Goal: Information Seeking & Learning: Learn about a topic

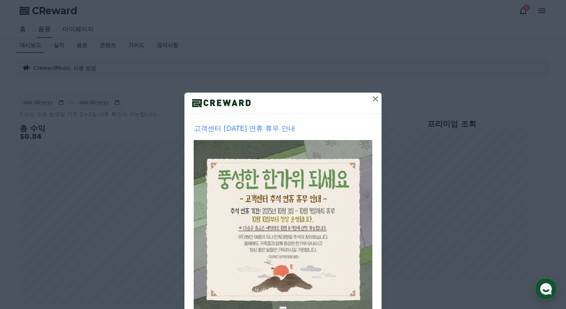
click at [379, 97] on icon at bounding box center [375, 98] width 9 height 9
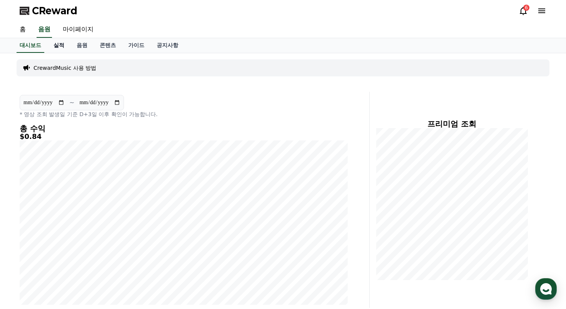
click at [57, 50] on link "실적" at bounding box center [58, 45] width 23 height 15
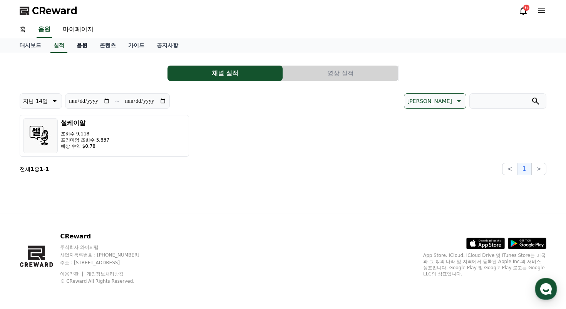
click at [76, 47] on link "음원" at bounding box center [82, 45] width 23 height 15
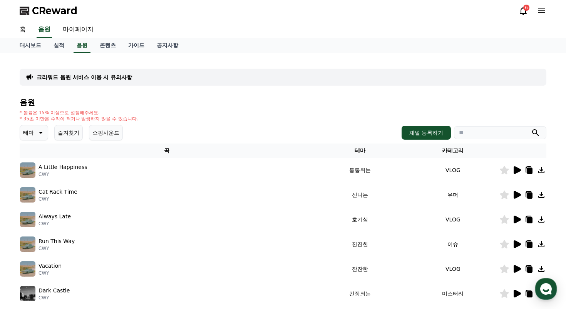
click at [518, 174] on icon at bounding box center [516, 169] width 9 height 9
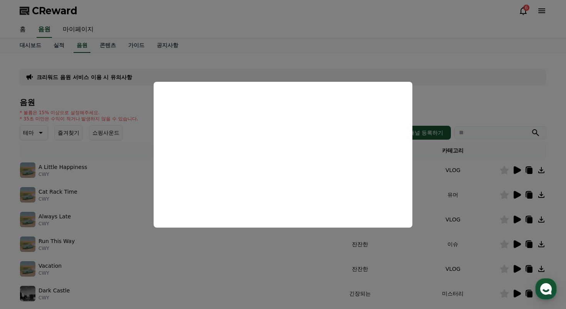
click at [464, 173] on button "close modal" at bounding box center [283, 154] width 566 height 309
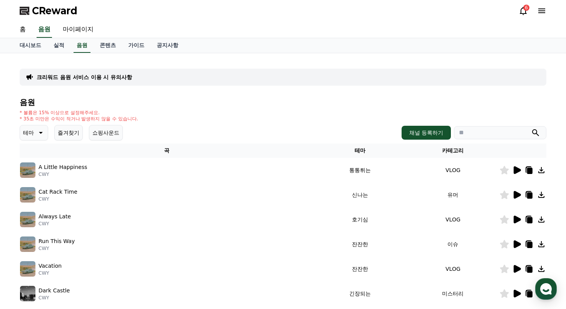
click at [517, 192] on icon at bounding box center [517, 195] width 7 height 8
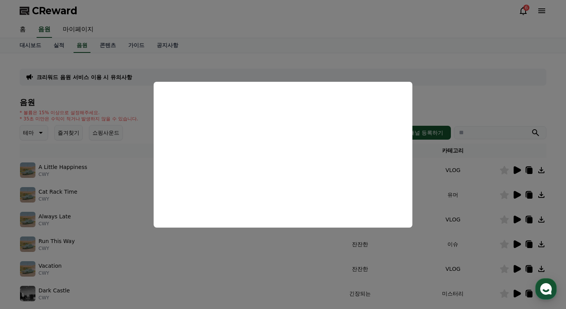
click at [445, 180] on button "close modal" at bounding box center [283, 154] width 566 height 309
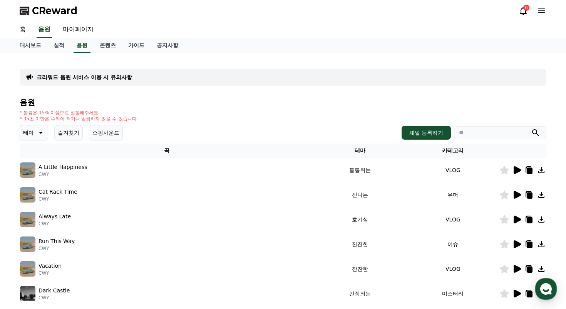
click at [42, 121] on p "* 35초 미만은 수익이 적거나 발생하지 않을 수 있습니다." at bounding box center [79, 119] width 119 height 6
click at [39, 129] on icon at bounding box center [39, 132] width 9 height 9
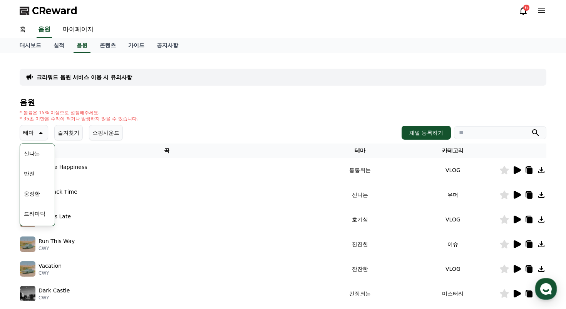
scroll to position [120, 0]
click at [37, 152] on button "신나는" at bounding box center [32, 152] width 22 height 17
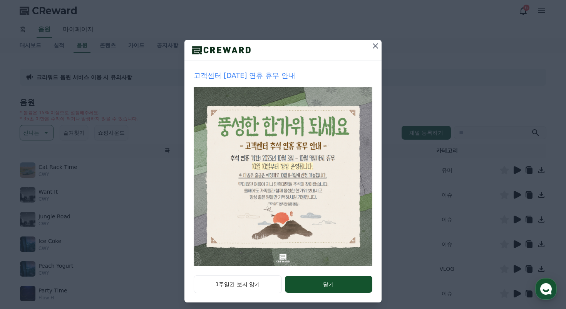
scroll to position [54, 0]
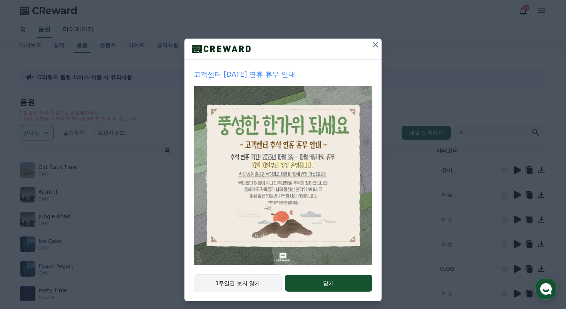
click at [268, 284] on button "1주일간 보지 않기" at bounding box center [238, 283] width 88 height 18
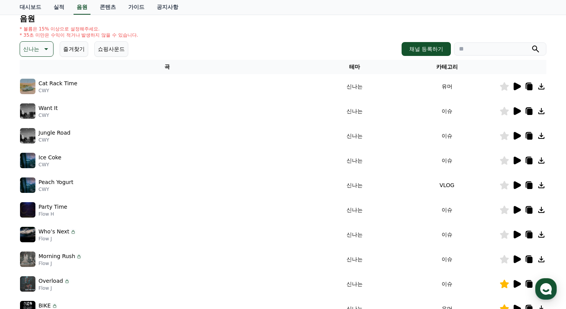
scroll to position [213, 0]
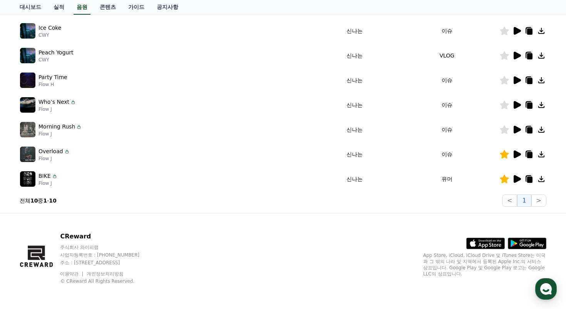
click at [514, 130] on icon at bounding box center [517, 130] width 7 height 8
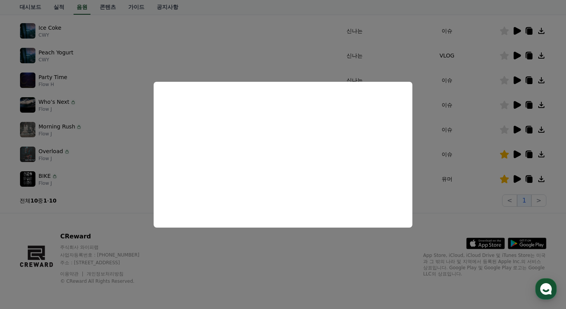
click at [519, 116] on button "close modal" at bounding box center [283, 154] width 566 height 309
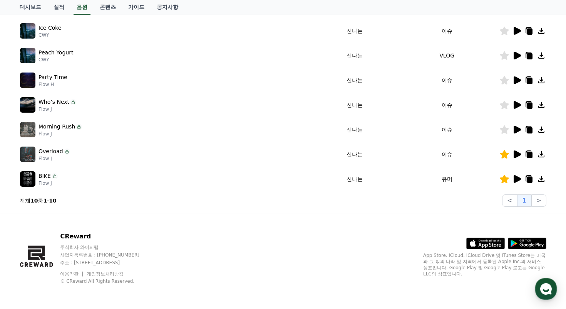
click at [516, 105] on icon at bounding box center [517, 105] width 7 height 8
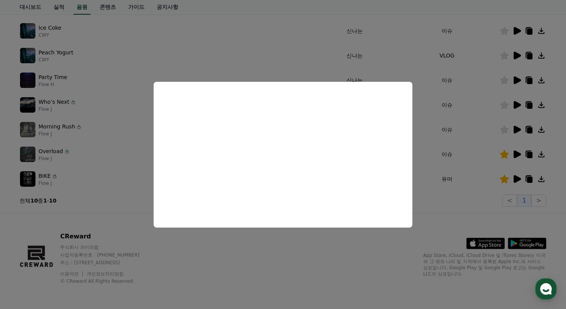
click at [518, 84] on button "close modal" at bounding box center [283, 154] width 566 height 309
click at [517, 82] on icon at bounding box center [517, 80] width 7 height 8
click at [518, 53] on button "close modal" at bounding box center [283, 154] width 566 height 309
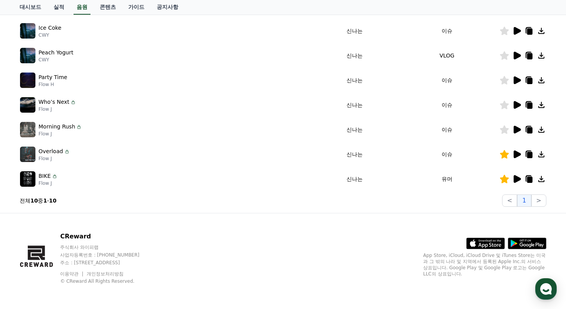
click at [517, 54] on icon at bounding box center [517, 56] width 7 height 8
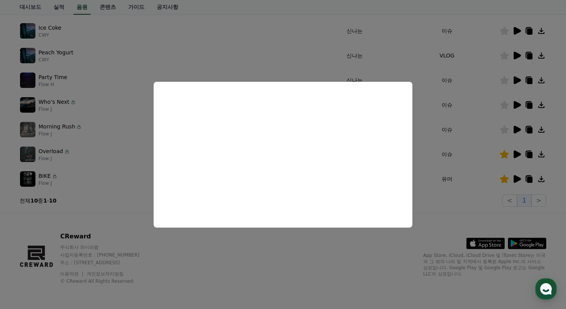
click at [515, 50] on button "close modal" at bounding box center [283, 154] width 566 height 309
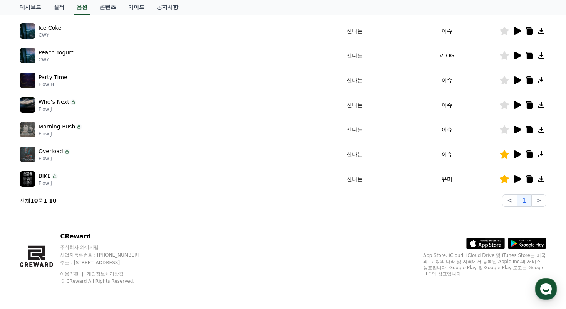
click at [515, 76] on icon at bounding box center [516, 80] width 9 height 9
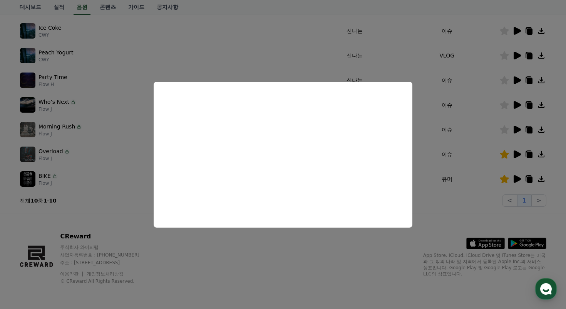
click at [519, 86] on button "close modal" at bounding box center [283, 154] width 566 height 309
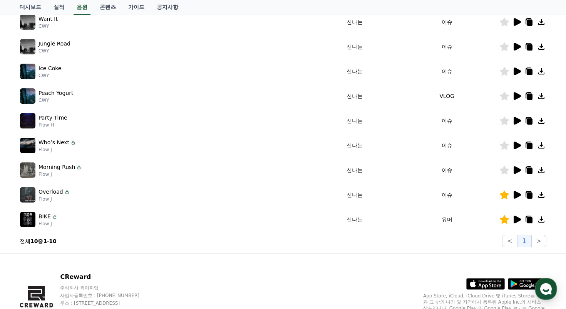
scroll to position [167, 0]
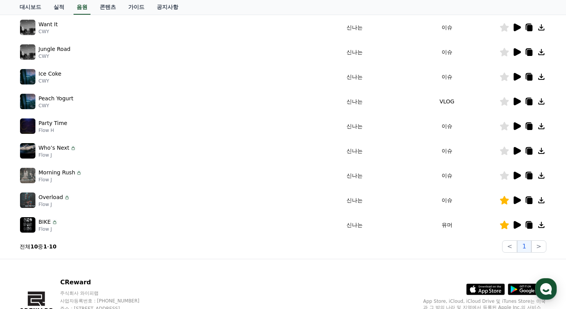
click at [517, 46] on td at bounding box center [523, 52] width 47 height 25
click at [517, 48] on icon at bounding box center [516, 51] width 9 height 9
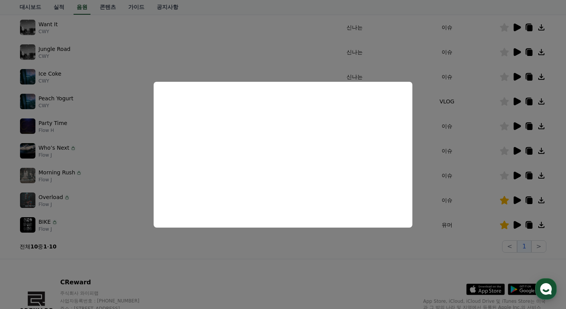
click at [516, 29] on button "close modal" at bounding box center [283, 154] width 566 height 309
click at [516, 30] on icon at bounding box center [517, 28] width 7 height 8
click at [505, 67] on button "close modal" at bounding box center [283, 154] width 566 height 309
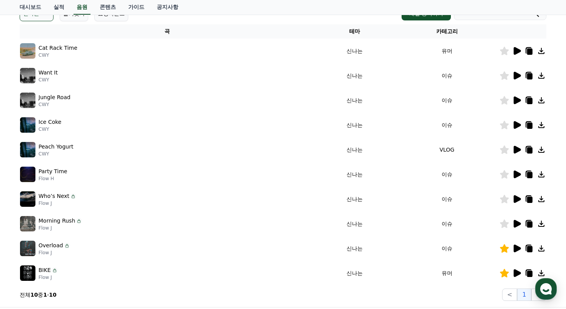
scroll to position [118, 0]
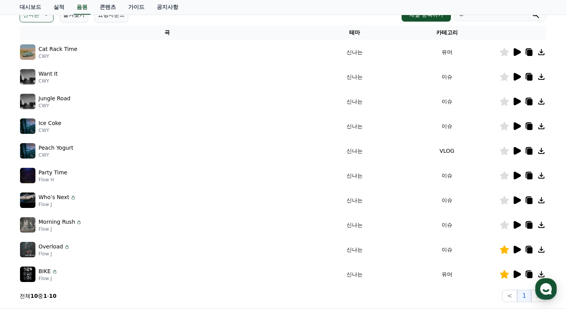
click at [517, 51] on icon at bounding box center [517, 52] width 7 height 8
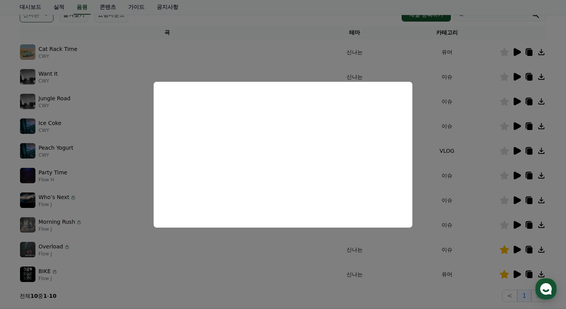
click at [518, 124] on button "close modal" at bounding box center [283, 154] width 566 height 309
click at [518, 124] on icon at bounding box center [517, 126] width 7 height 8
click at [468, 146] on button "close modal" at bounding box center [283, 154] width 566 height 309
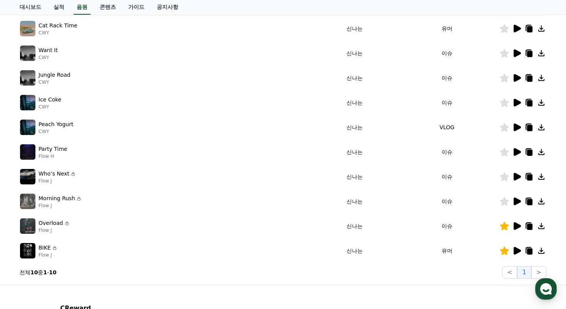
scroll to position [0, 0]
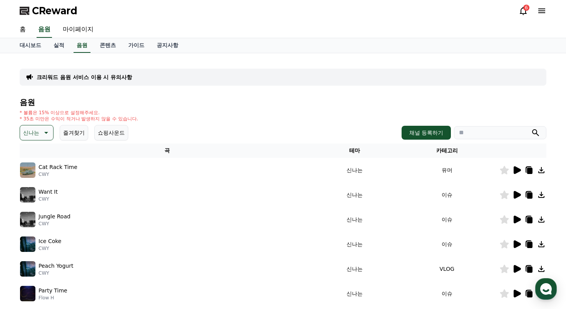
click at [54, 136] on div "신나는 즐겨찾기 쇼핑사운드" at bounding box center [74, 132] width 109 height 15
click at [41, 134] on icon at bounding box center [45, 132] width 9 height 9
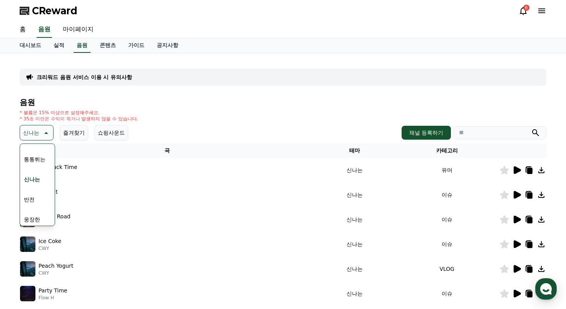
scroll to position [95, 0]
click at [42, 160] on button "통통튀는" at bounding box center [35, 158] width 28 height 17
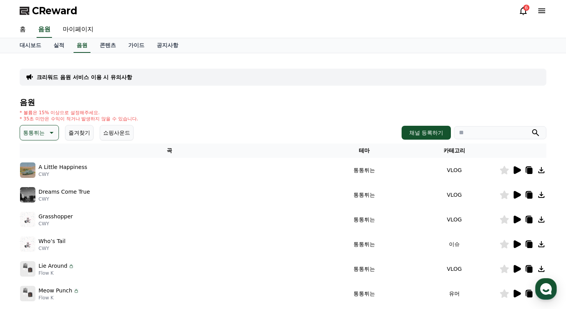
click at [517, 170] on icon at bounding box center [517, 170] width 7 height 8
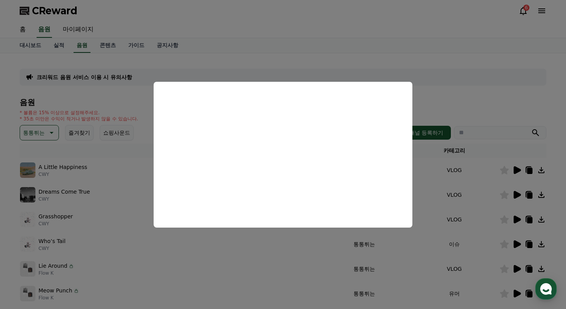
click at [516, 193] on button "close modal" at bounding box center [283, 154] width 566 height 309
click at [516, 193] on icon at bounding box center [517, 195] width 7 height 8
click at [517, 215] on button "close modal" at bounding box center [283, 154] width 566 height 309
click at [518, 216] on icon at bounding box center [516, 219] width 9 height 9
click at [499, 220] on button "close modal" at bounding box center [283, 154] width 566 height 309
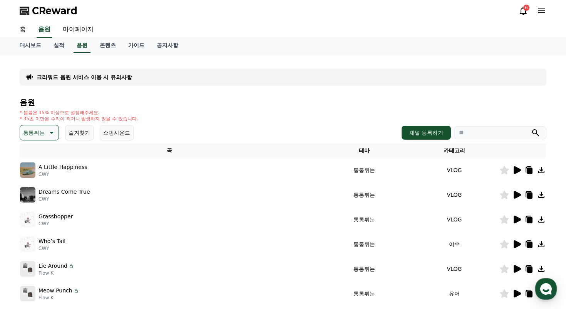
click at [505, 221] on icon at bounding box center [504, 219] width 9 height 8
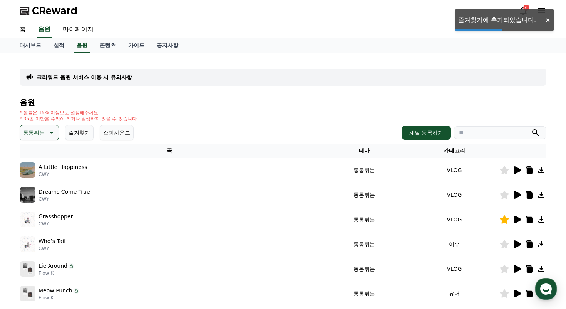
click at [518, 245] on icon at bounding box center [517, 244] width 7 height 8
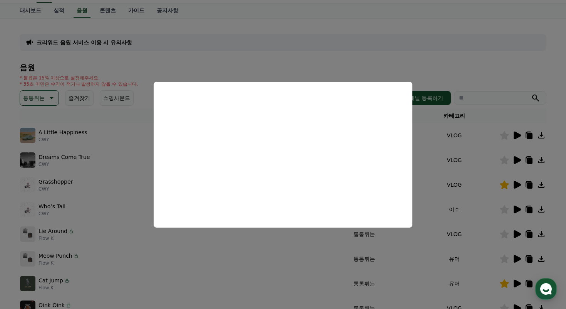
scroll to position [49, 0]
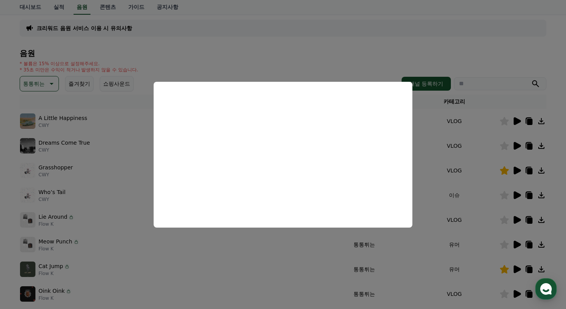
click at [478, 190] on button "close modal" at bounding box center [283, 154] width 566 height 309
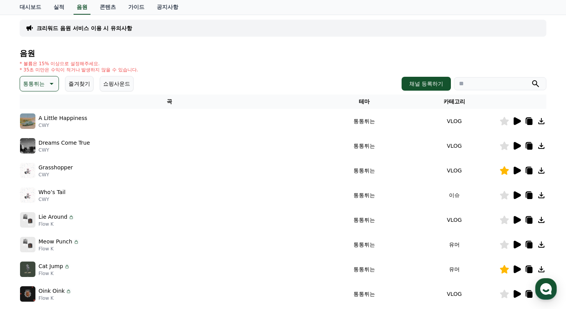
click at [516, 218] on icon at bounding box center [517, 220] width 7 height 8
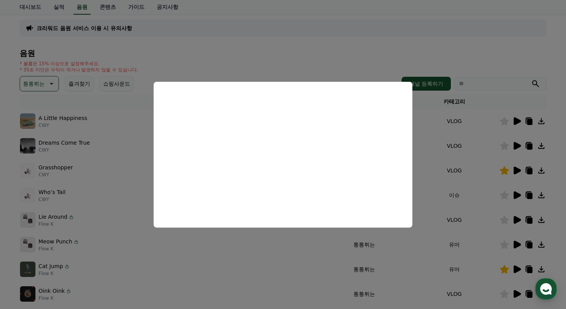
click at [520, 216] on button "close modal" at bounding box center [283, 154] width 566 height 309
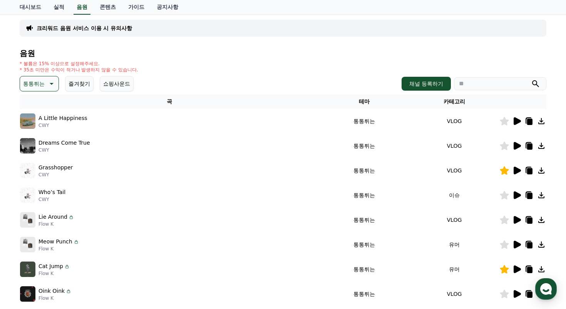
click at [514, 219] on icon at bounding box center [517, 220] width 7 height 8
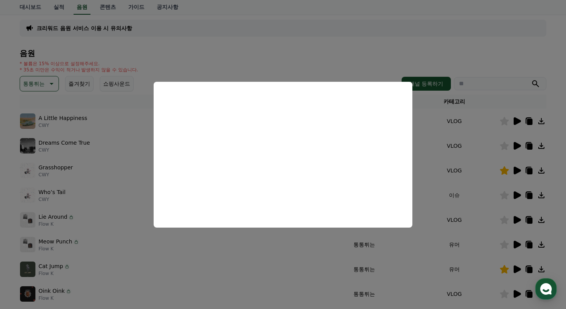
click at [511, 211] on button "close modal" at bounding box center [283, 154] width 566 height 309
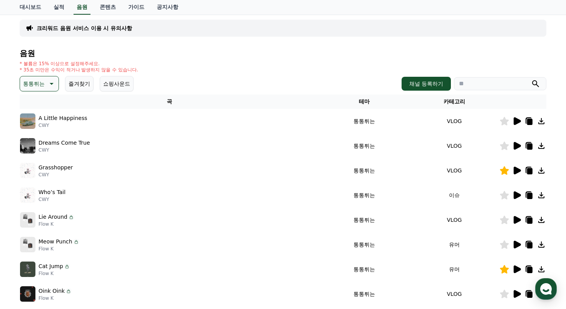
click at [504, 220] on icon at bounding box center [504, 219] width 9 height 8
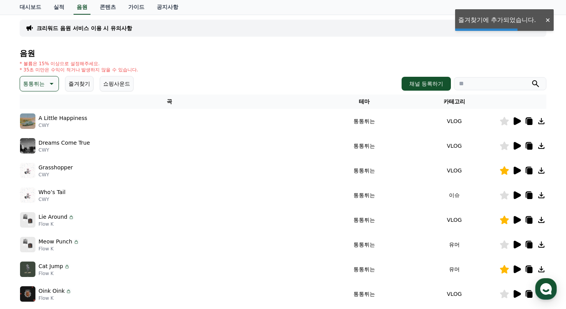
click at [512, 246] on icon at bounding box center [516, 244] width 9 height 9
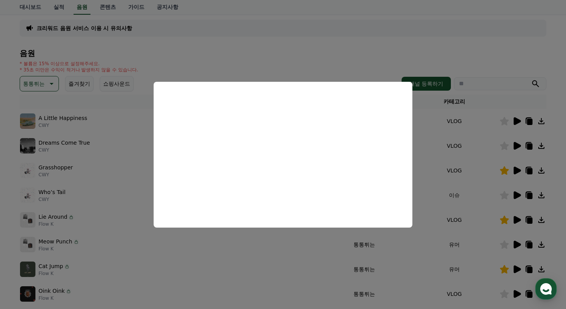
click at [482, 246] on button "close modal" at bounding box center [283, 154] width 566 height 309
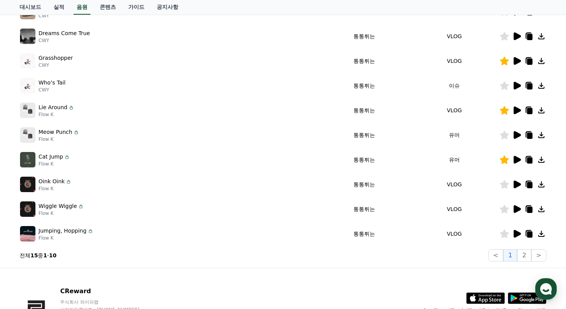
scroll to position [161, 0]
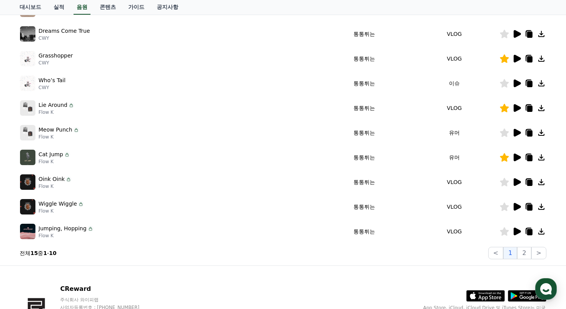
click at [514, 183] on icon at bounding box center [517, 182] width 7 height 8
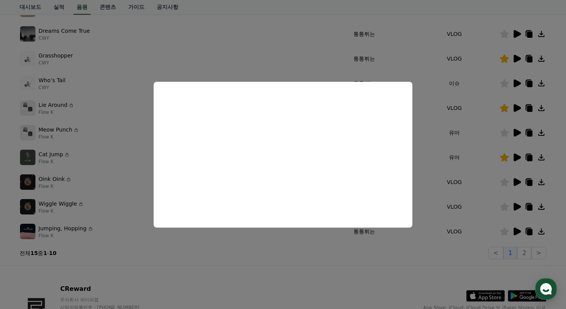
click at [495, 203] on button "close modal" at bounding box center [283, 154] width 566 height 309
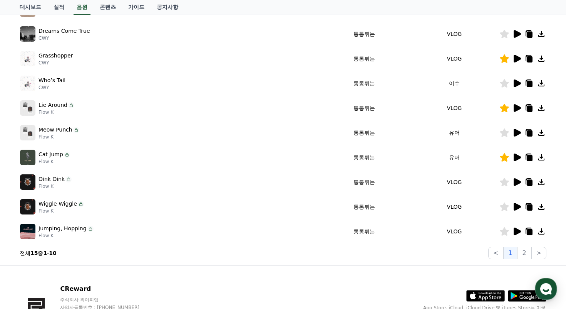
click at [514, 206] on icon at bounding box center [517, 207] width 7 height 8
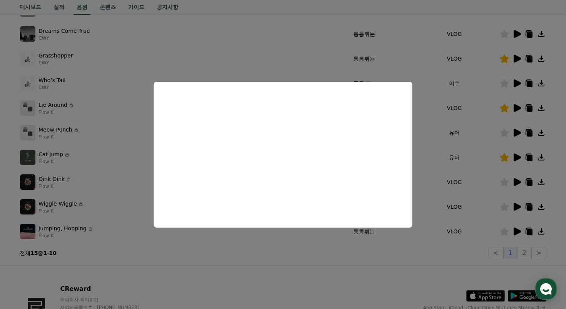
click at [513, 233] on button "close modal" at bounding box center [283, 154] width 566 height 309
click at [515, 232] on icon at bounding box center [517, 231] width 7 height 8
click at [534, 252] on button "close modal" at bounding box center [283, 154] width 566 height 309
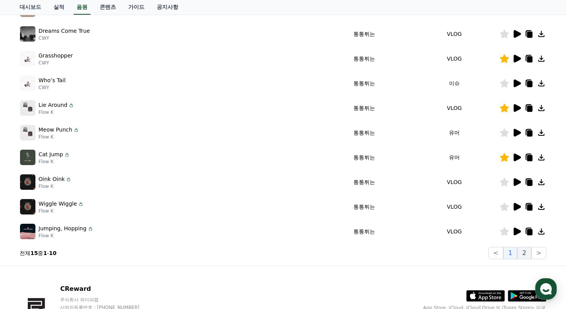
click at [528, 252] on button "2" at bounding box center [524, 253] width 14 height 12
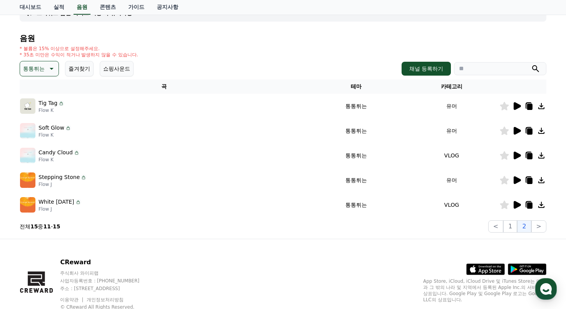
scroll to position [53, 0]
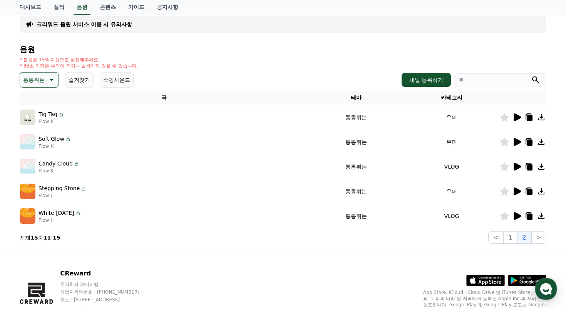
click at [515, 119] on icon at bounding box center [517, 117] width 7 height 8
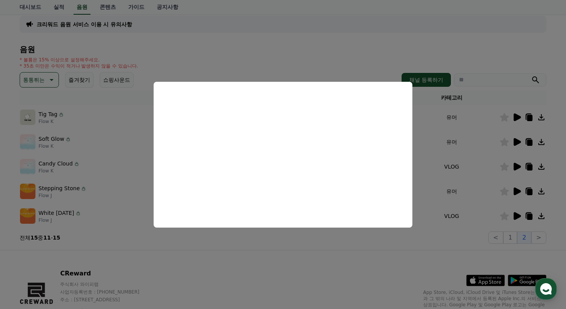
click at [519, 141] on button "close modal" at bounding box center [283, 154] width 566 height 309
click at [519, 141] on icon at bounding box center [517, 142] width 7 height 8
click at [504, 142] on button "close modal" at bounding box center [283, 154] width 566 height 309
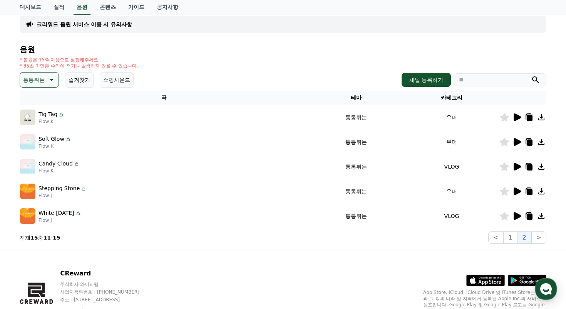
click at [506, 144] on icon at bounding box center [504, 142] width 9 height 8
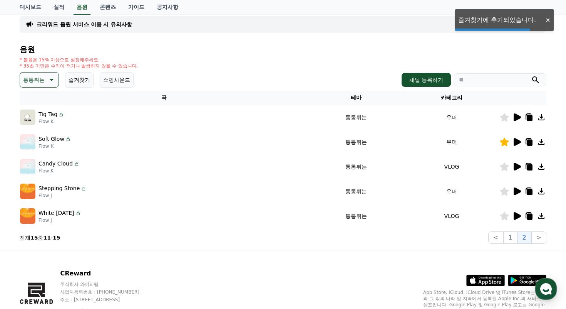
click at [518, 165] on icon at bounding box center [517, 167] width 7 height 8
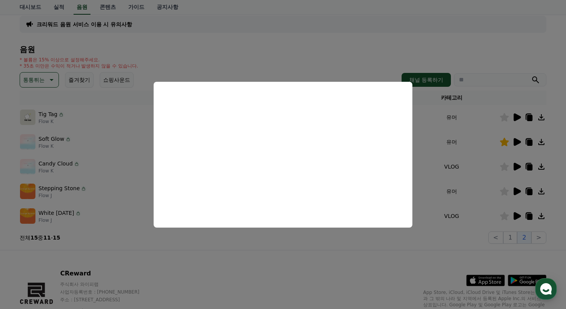
click at [522, 198] on button "close modal" at bounding box center [283, 154] width 566 height 309
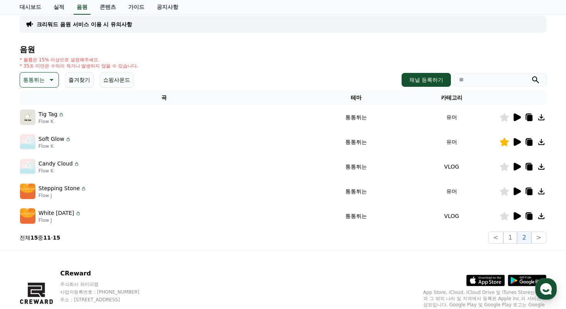
click at [518, 193] on icon at bounding box center [517, 191] width 7 height 8
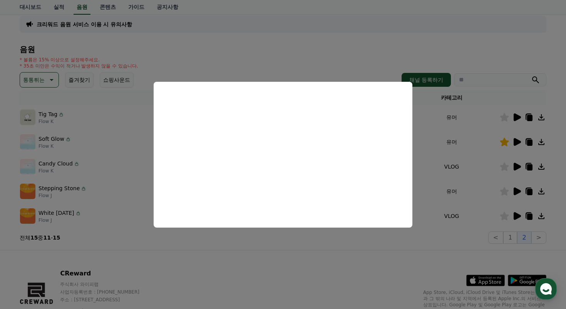
click at [521, 216] on button "close modal" at bounding box center [283, 154] width 566 height 309
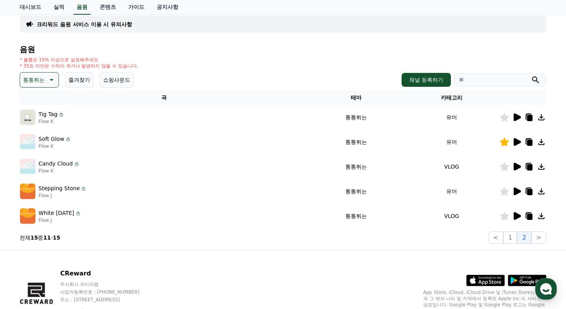
click at [518, 215] on icon at bounding box center [517, 216] width 7 height 8
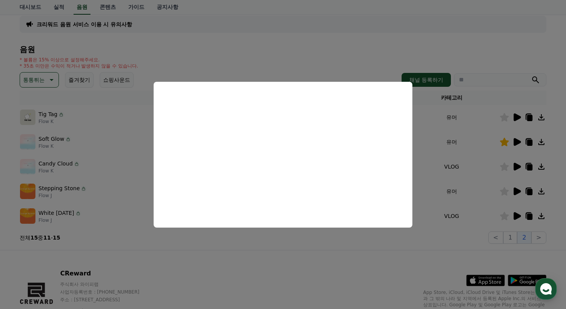
click at [42, 80] on button "close modal" at bounding box center [283, 154] width 566 height 309
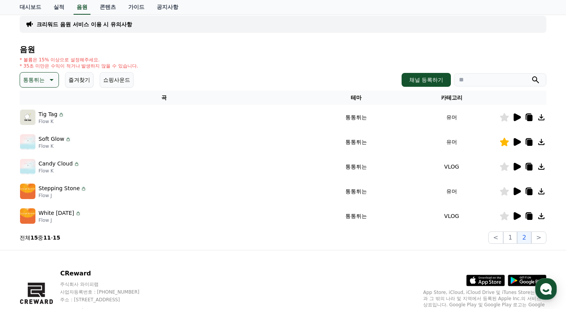
click at [42, 80] on p "통통튀는" at bounding box center [34, 79] width 22 height 11
click at [38, 132] on div "전체 환상적인 호기심 어두운 밝은 통통튀는 신나는 반전 웅장한 드라마틱 즐거움 분위기있는 EDM 그루브 슬픈 잔잔한 귀여운 감동적인 긴장되는 …" at bounding box center [39, 241] width 37 height 398
click at [25, 133] on button "밝은" at bounding box center [29, 130] width 17 height 17
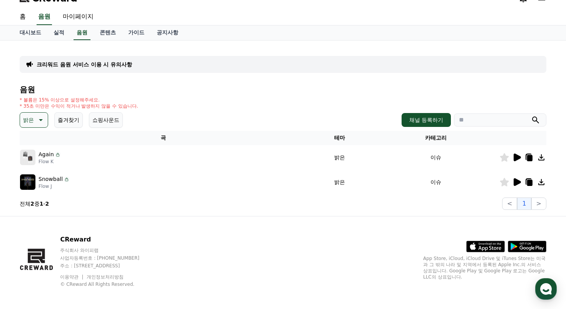
scroll to position [16, 0]
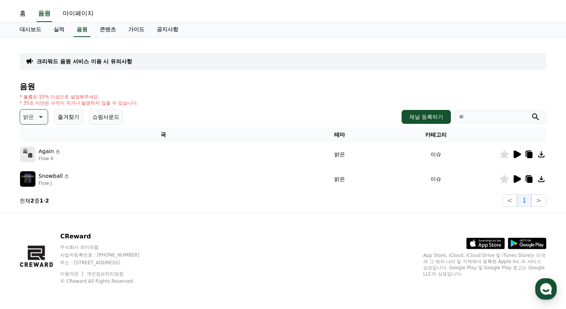
click at [519, 176] on icon at bounding box center [516, 178] width 9 height 9
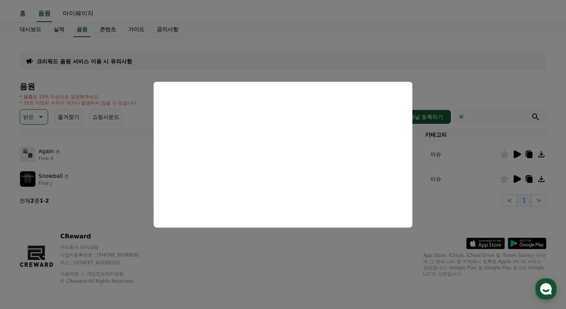
click at [518, 160] on button "close modal" at bounding box center [283, 154] width 566 height 309
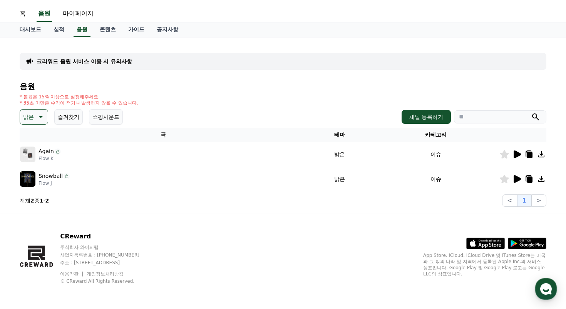
click at [516, 156] on icon at bounding box center [517, 154] width 7 height 8
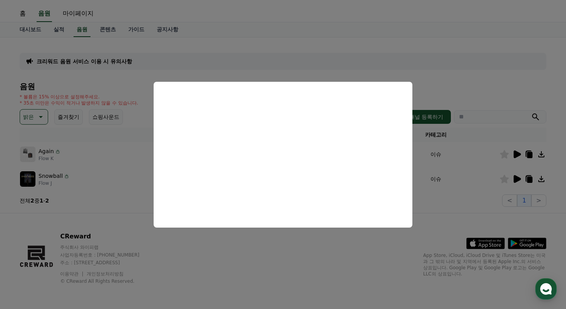
click at [462, 91] on button "close modal" at bounding box center [283, 154] width 566 height 309
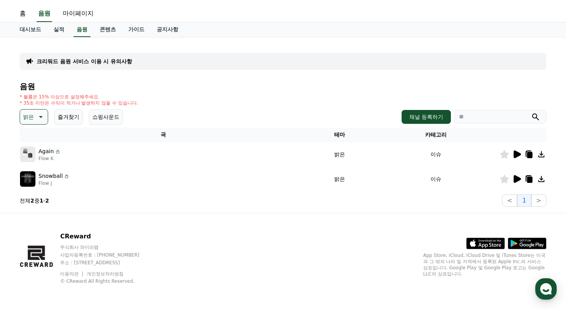
click at [42, 123] on button "밝은" at bounding box center [34, 116] width 29 height 15
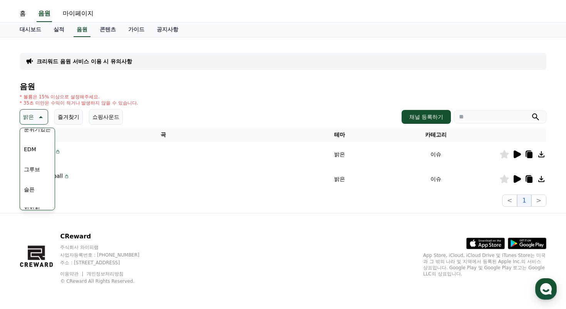
scroll to position [191, 0]
click at [35, 144] on button "즐거움" at bounding box center [32, 146] width 22 height 17
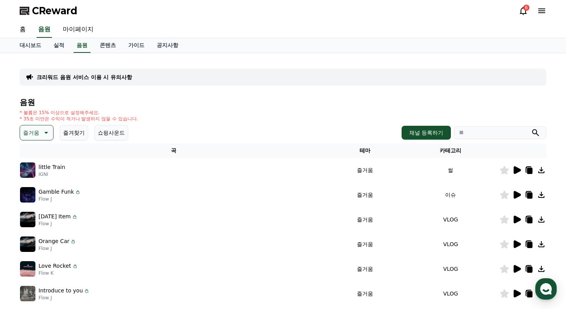
click at [515, 173] on icon at bounding box center [517, 170] width 7 height 8
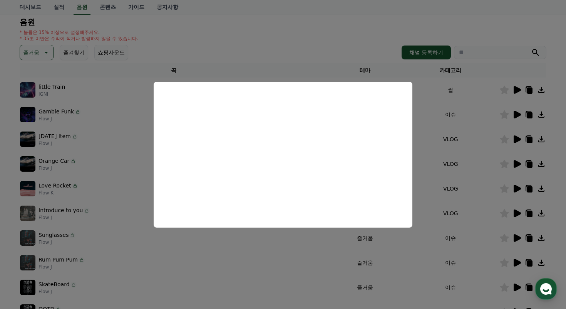
scroll to position [129, 0]
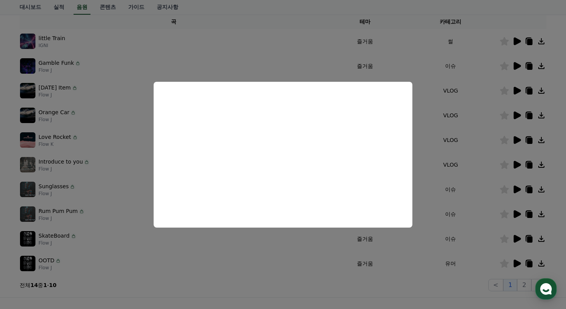
click at [551, 84] on button "close modal" at bounding box center [283, 154] width 566 height 309
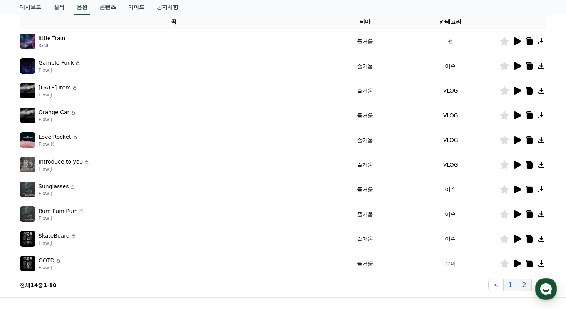
click at [529, 282] on button "2" at bounding box center [524, 285] width 14 height 12
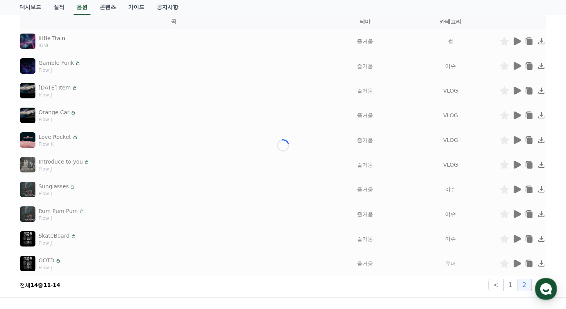
scroll to position [65, 0]
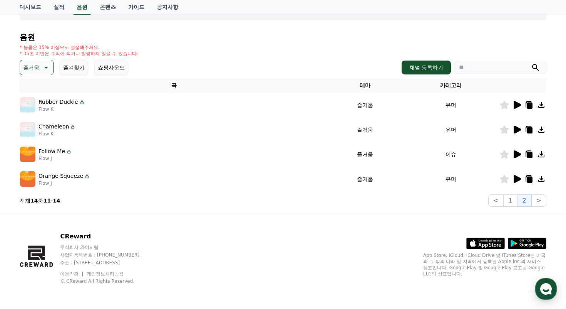
click at [516, 180] on icon at bounding box center [517, 179] width 7 height 8
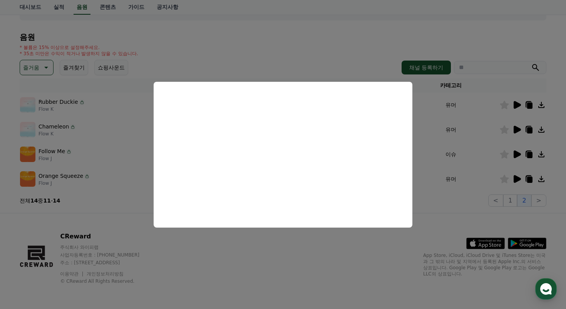
click at [517, 157] on button "close modal" at bounding box center [283, 154] width 566 height 309
click at [517, 155] on icon at bounding box center [517, 154] width 7 height 8
click at [517, 130] on button "close modal" at bounding box center [283, 154] width 566 height 309
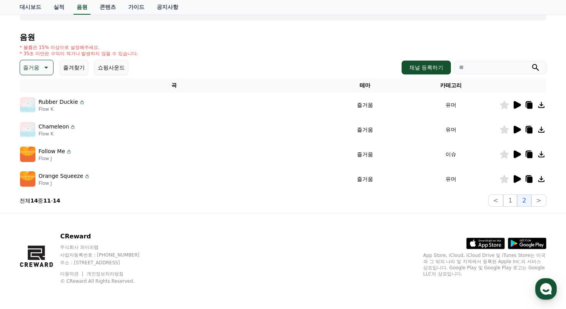
click at [517, 132] on icon at bounding box center [517, 130] width 7 height 8
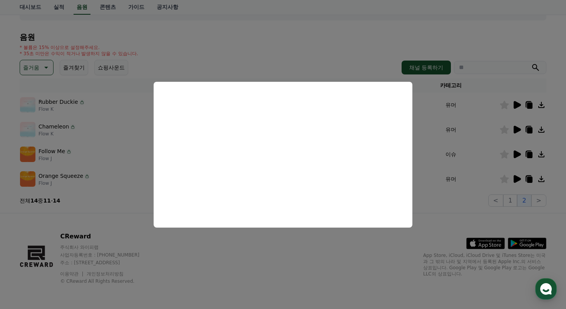
click at [517, 103] on button "close modal" at bounding box center [283, 154] width 566 height 309
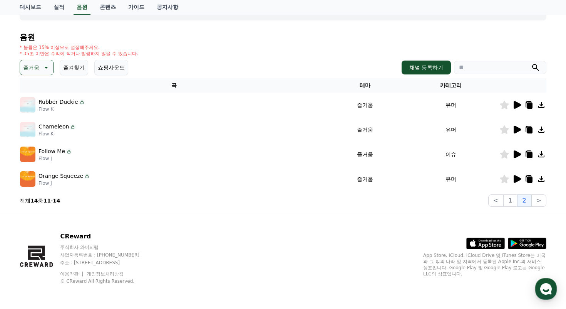
click at [517, 103] on icon at bounding box center [517, 105] width 7 height 8
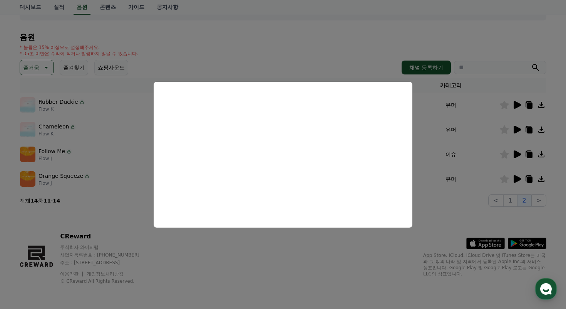
click at [514, 129] on button "close modal" at bounding box center [283, 154] width 566 height 309
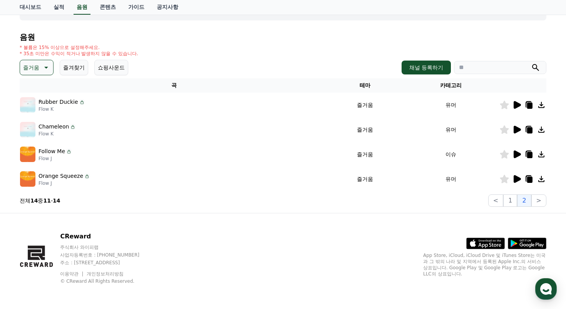
click at [515, 130] on icon at bounding box center [517, 130] width 7 height 8
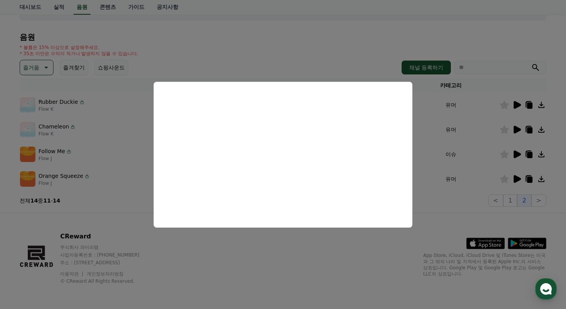
click at [474, 195] on button "close modal" at bounding box center [283, 154] width 566 height 309
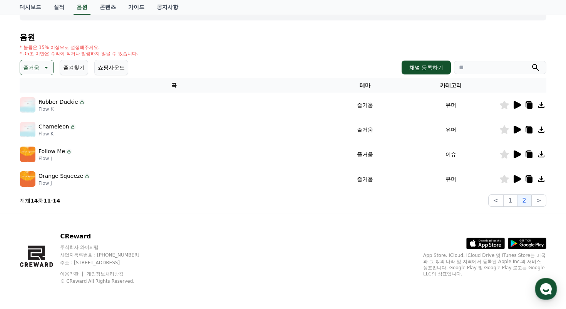
click at [504, 128] on icon at bounding box center [504, 129] width 9 height 8
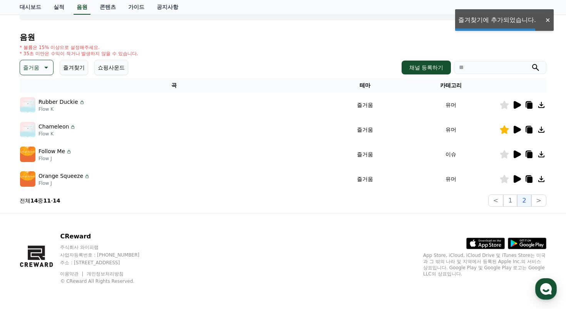
click at [503, 109] on icon at bounding box center [504, 105] width 9 height 8
click at [31, 66] on p "즐거움" at bounding box center [31, 67] width 16 height 11
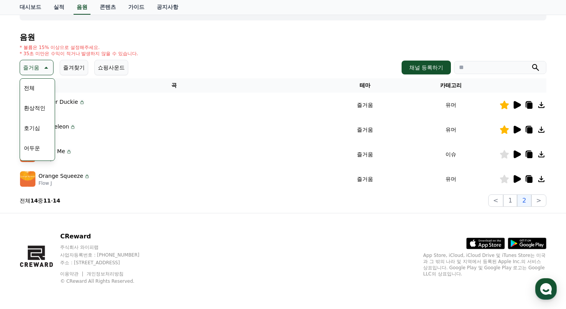
scroll to position [27, 0]
click at [167, 212] on div "크리워드 음원 서비스 이용 시 유의사항 음원 * 볼륨은 15% 이상으로 설정해주세요. * 35초 미만은 수익이 적거나 발생하지 않을 수 있습니…" at bounding box center [282, 100] width 539 height 225
click at [517, 204] on button "1" at bounding box center [511, 200] width 14 height 12
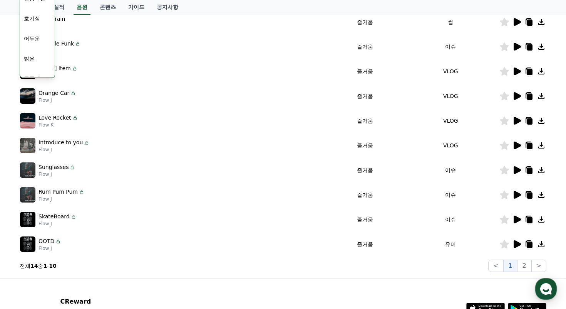
scroll to position [213, 0]
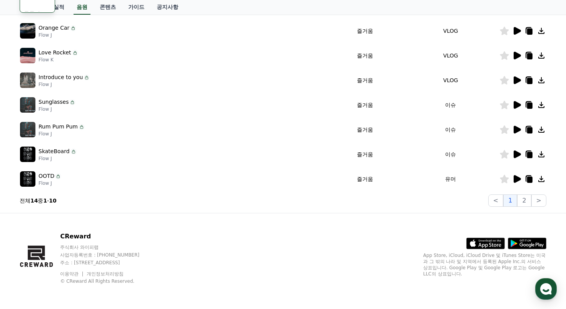
click at [519, 175] on icon at bounding box center [516, 178] width 9 height 9
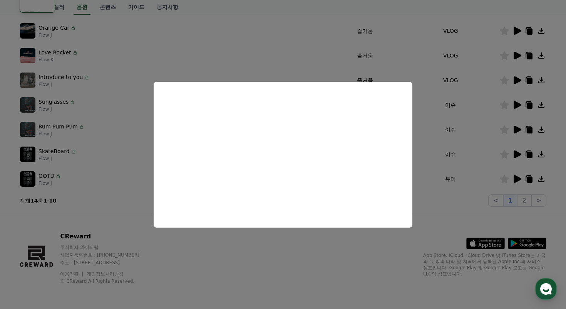
click at [517, 152] on button "close modal" at bounding box center [283, 154] width 566 height 309
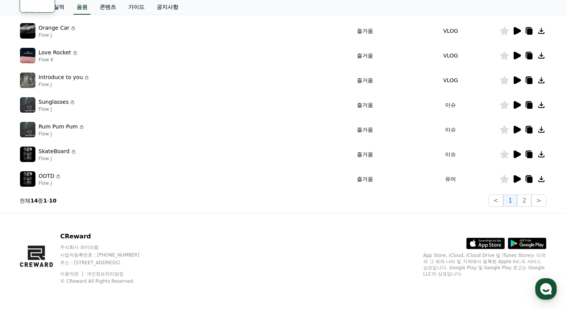
click at [517, 151] on icon at bounding box center [516, 153] width 9 height 9
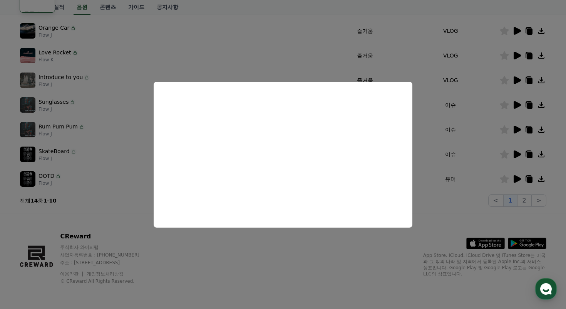
click at [501, 154] on button "close modal" at bounding box center [283, 154] width 566 height 309
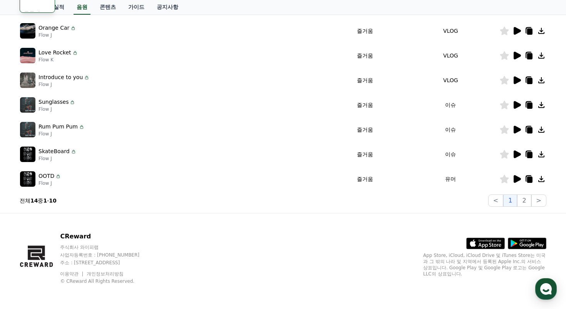
click at [504, 154] on icon at bounding box center [504, 154] width 9 height 8
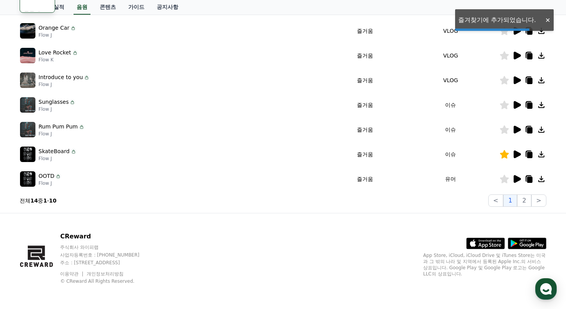
click at [517, 104] on icon at bounding box center [517, 105] width 7 height 8
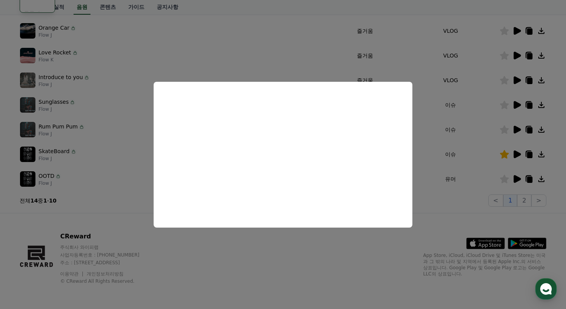
click at [524, 94] on button "close modal" at bounding box center [283, 154] width 566 height 309
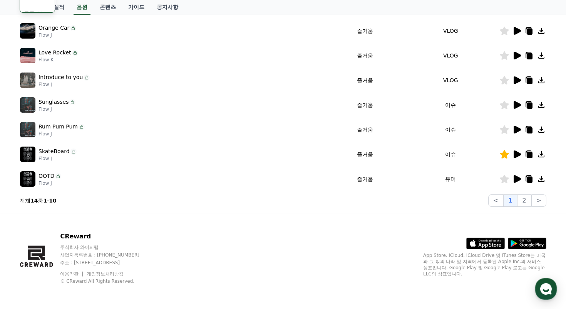
click at [515, 80] on icon at bounding box center [517, 80] width 7 height 8
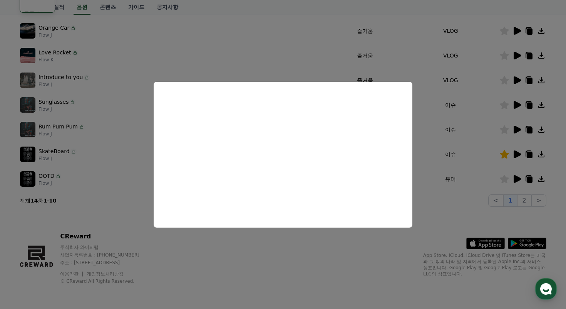
click at [519, 55] on button "close modal" at bounding box center [283, 154] width 566 height 309
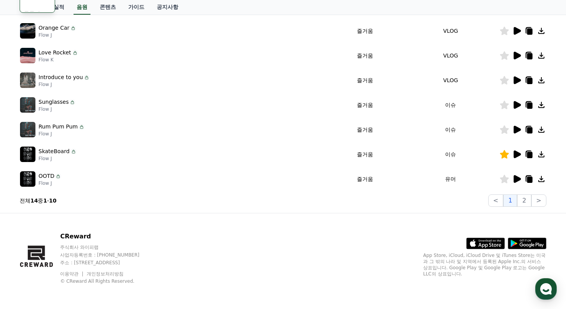
click at [517, 55] on icon at bounding box center [517, 56] width 7 height 8
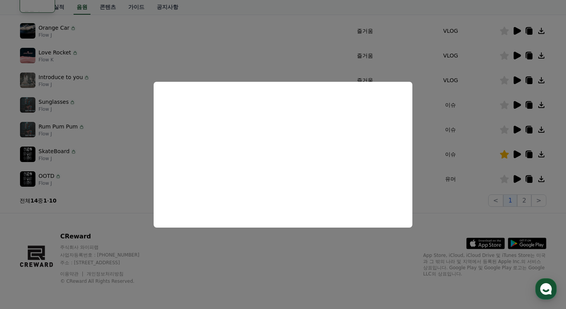
click at [499, 59] on button "close modal" at bounding box center [283, 154] width 566 height 309
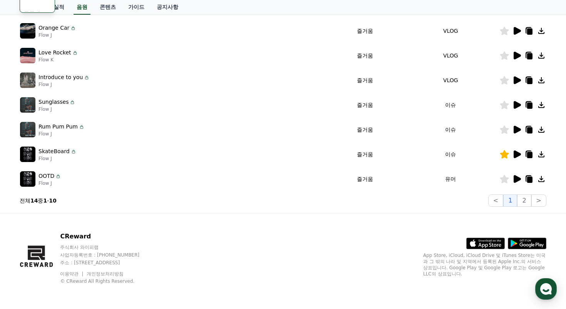
scroll to position [0, 0]
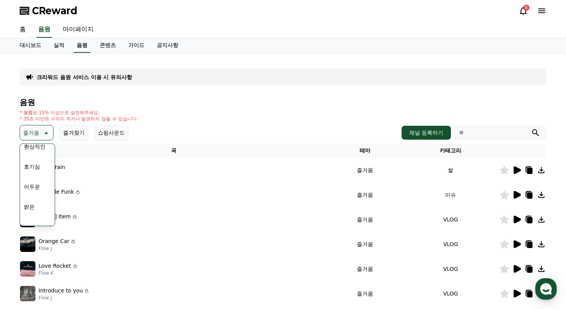
click at [76, 45] on link "음원" at bounding box center [82, 45] width 17 height 15
click at [81, 136] on button "즐겨찾기" at bounding box center [74, 132] width 29 height 15
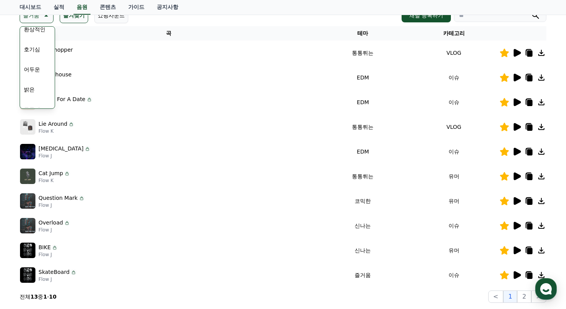
scroll to position [115, 0]
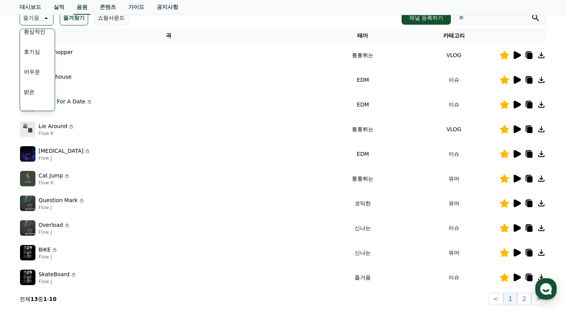
click at [517, 58] on icon at bounding box center [516, 54] width 9 height 9
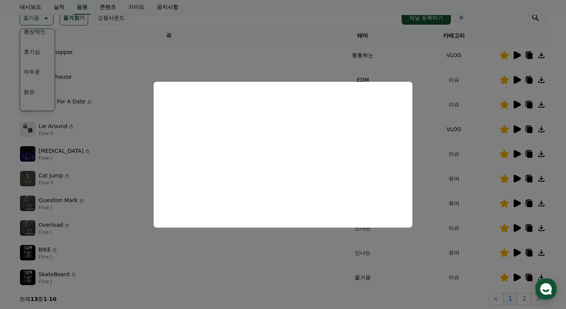
click at [516, 80] on button "close modal" at bounding box center [283, 154] width 566 height 309
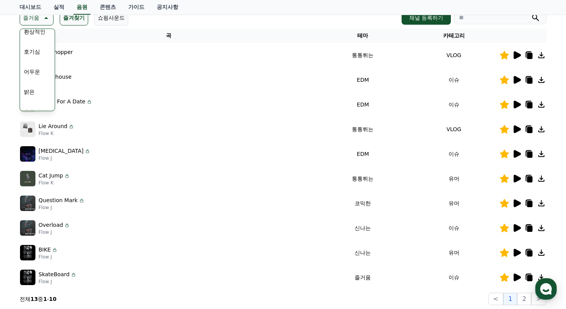
click at [515, 80] on icon at bounding box center [517, 80] width 7 height 8
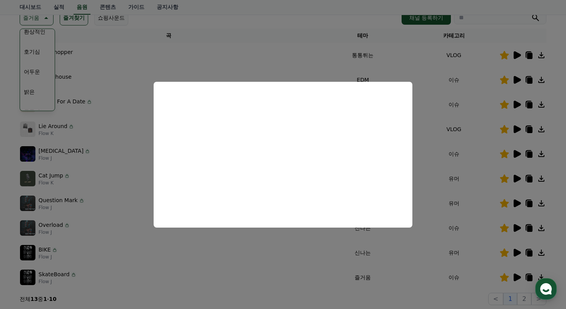
click at [514, 100] on button "close modal" at bounding box center [283, 154] width 566 height 309
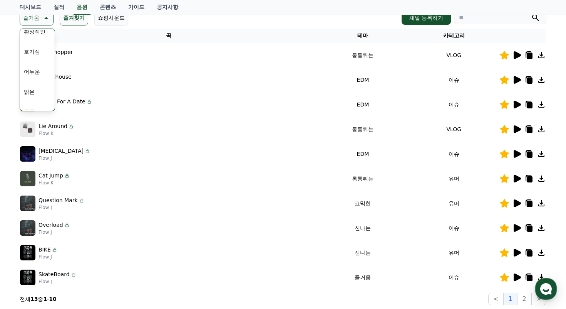
click at [514, 102] on icon at bounding box center [516, 104] width 9 height 9
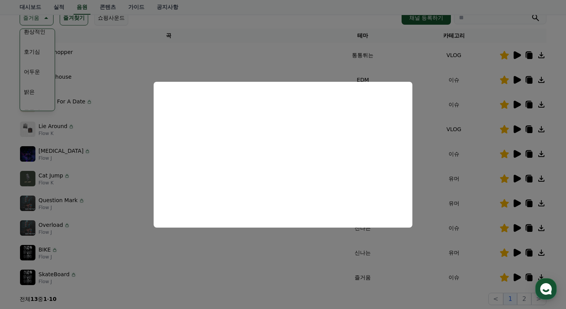
click at [515, 128] on button "close modal" at bounding box center [283, 154] width 566 height 309
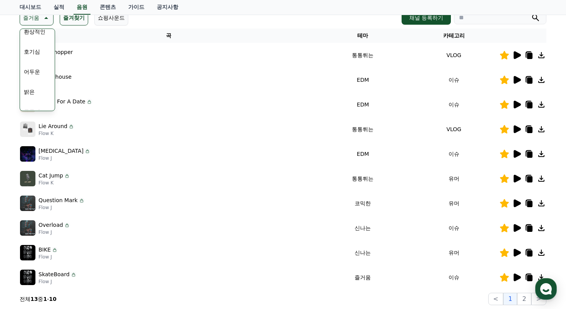
click at [516, 128] on icon at bounding box center [517, 129] width 7 height 8
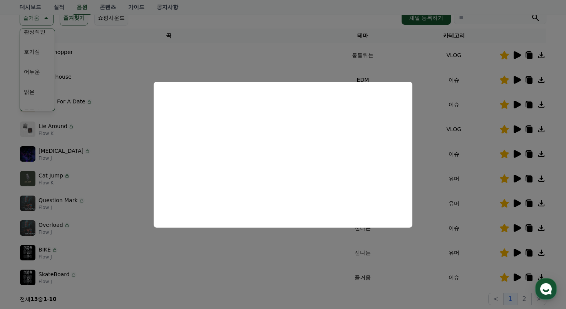
click at [518, 154] on button "close modal" at bounding box center [283, 154] width 566 height 309
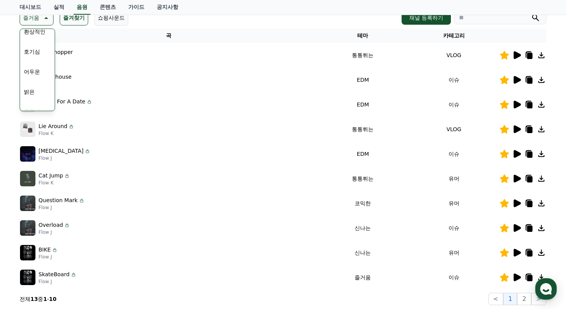
click at [515, 151] on icon at bounding box center [517, 154] width 7 height 8
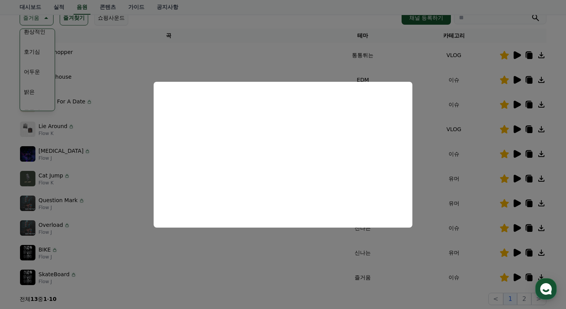
click at [478, 150] on button "close modal" at bounding box center [283, 154] width 566 height 309
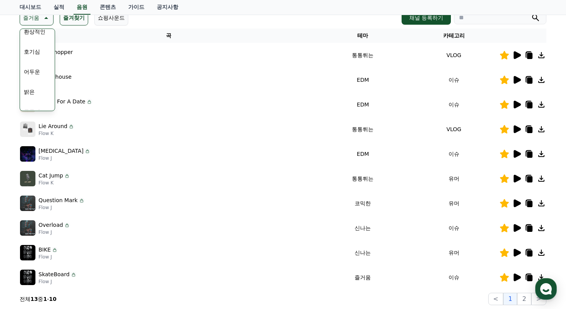
click at [516, 154] on icon at bounding box center [517, 154] width 7 height 8
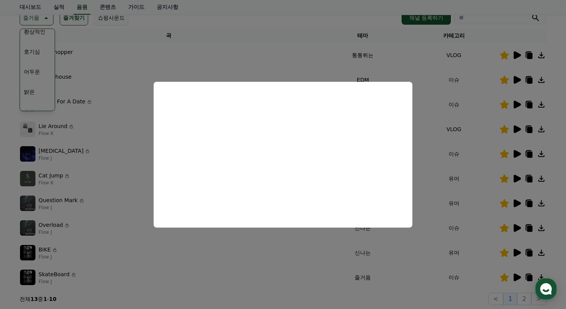
click at [504, 145] on button "close modal" at bounding box center [283, 154] width 566 height 309
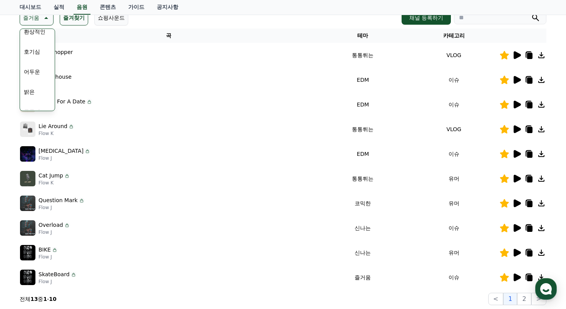
click at [504, 156] on icon at bounding box center [504, 153] width 9 height 8
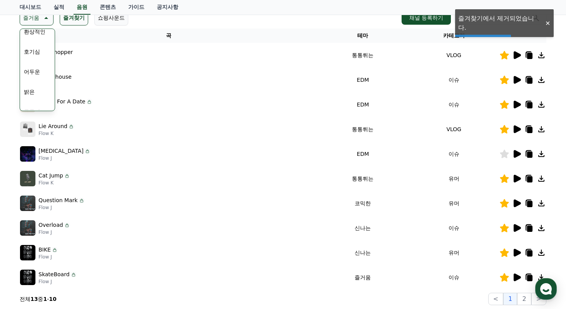
click at [515, 183] on icon at bounding box center [516, 178] width 9 height 9
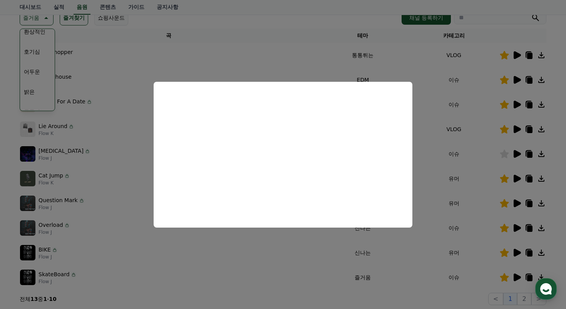
click at [499, 187] on button "close modal" at bounding box center [283, 154] width 566 height 309
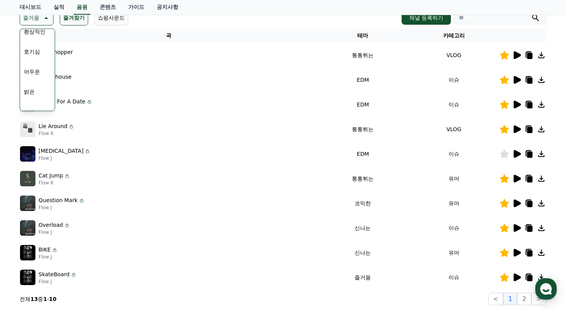
click at [516, 203] on icon at bounding box center [517, 203] width 7 height 8
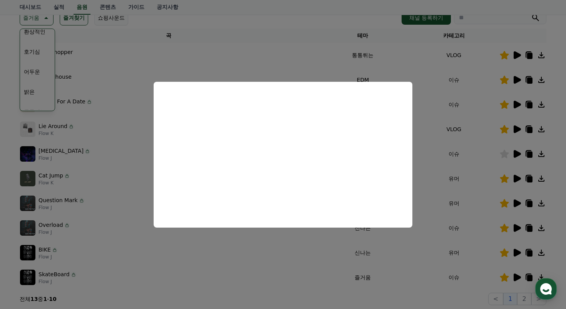
click at [518, 220] on button "close modal" at bounding box center [283, 154] width 566 height 309
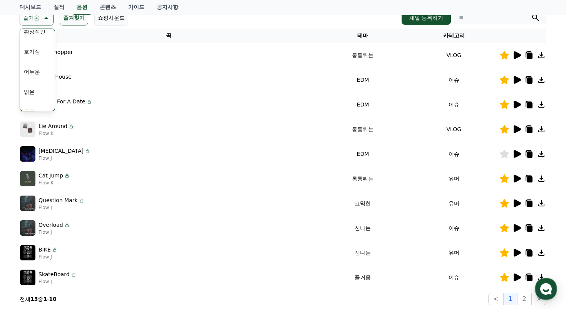
click at [517, 227] on icon at bounding box center [517, 228] width 7 height 8
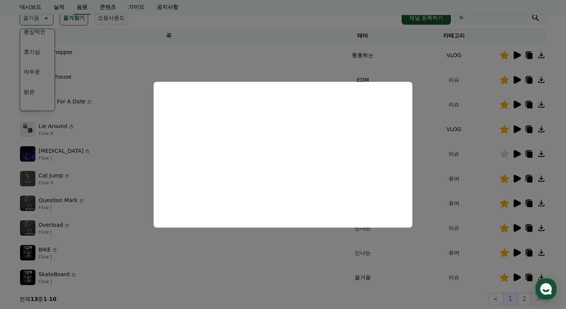
click at [515, 233] on button "close modal" at bounding box center [283, 154] width 566 height 309
click at [515, 229] on icon at bounding box center [517, 228] width 7 height 8
click at [494, 236] on button "close modal" at bounding box center [283, 154] width 566 height 309
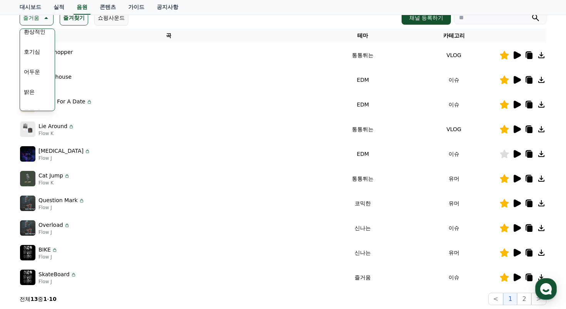
click at [517, 253] on icon at bounding box center [517, 252] width 7 height 8
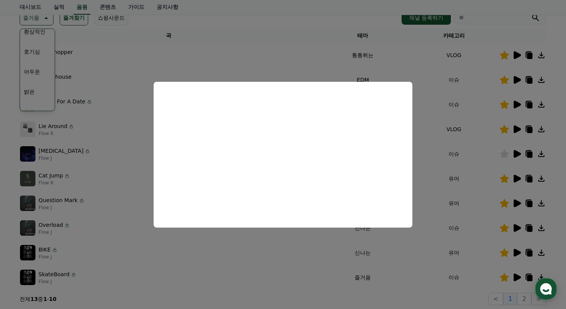
click at [518, 276] on button "close modal" at bounding box center [283, 154] width 566 height 309
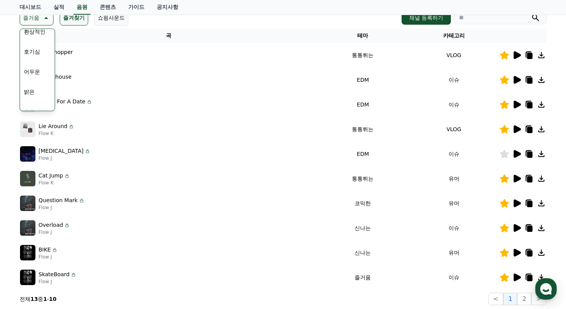
click at [518, 276] on icon at bounding box center [517, 277] width 7 height 8
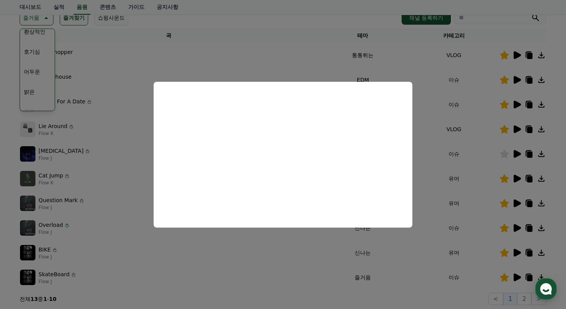
click at [475, 258] on button "close modal" at bounding box center [283, 154] width 566 height 309
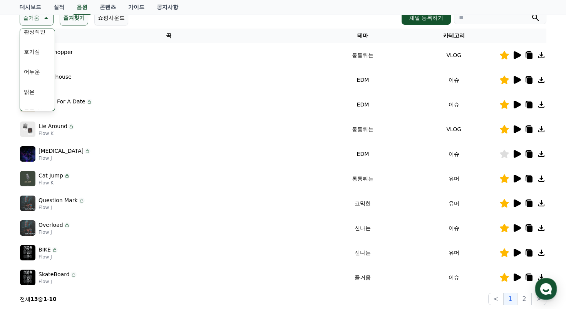
click at [504, 254] on icon at bounding box center [504, 252] width 9 height 8
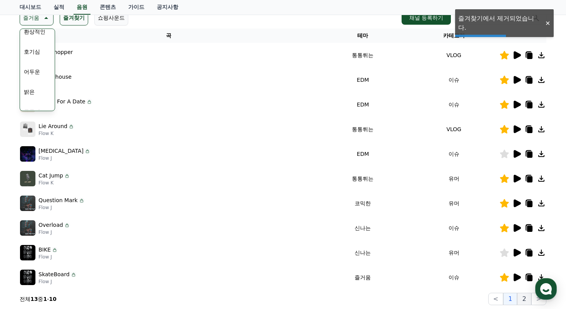
click at [519, 297] on button "2" at bounding box center [524, 298] width 14 height 12
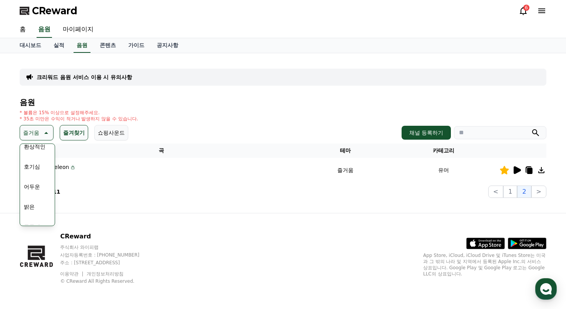
click at [460, 230] on div ".st0 { fill: #a6a6a6; } .st1 { stroke: #ffffff; stroke-width: 0.2; stroke-miter…" at bounding box center [484, 236] width 123 height 25
click at [519, 168] on icon at bounding box center [516, 169] width 9 height 9
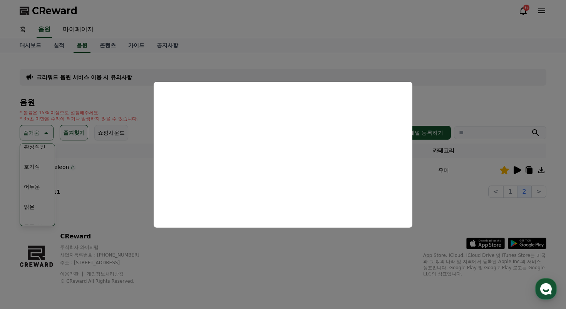
click at [292, 242] on button "close modal" at bounding box center [283, 154] width 566 height 309
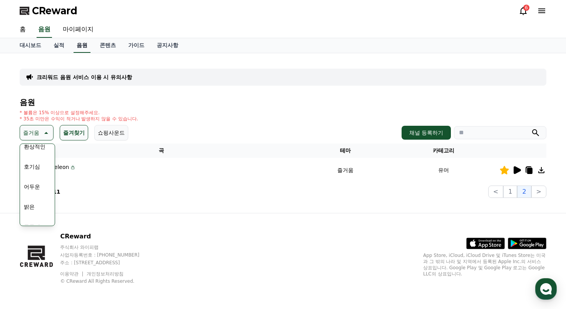
click at [80, 49] on link "음원" at bounding box center [82, 45] width 17 height 15
